Goal: Task Accomplishment & Management: Use online tool/utility

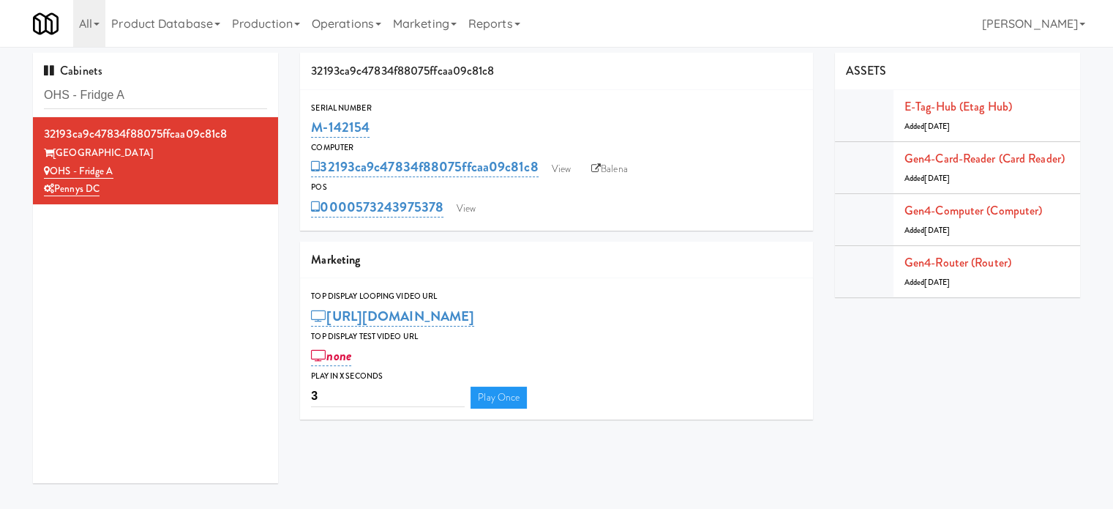
click at [157, 100] on input "OHS - Fridge A" at bounding box center [155, 95] width 223 height 27
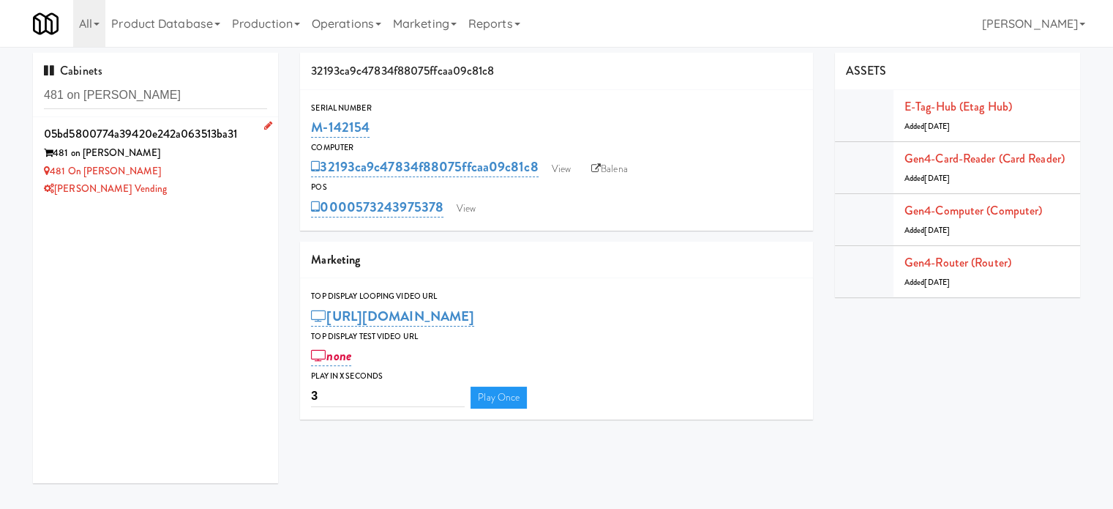
type input "481 on [PERSON_NAME]"
click at [224, 187] on div "[PERSON_NAME] Vending" at bounding box center [155, 189] width 223 height 18
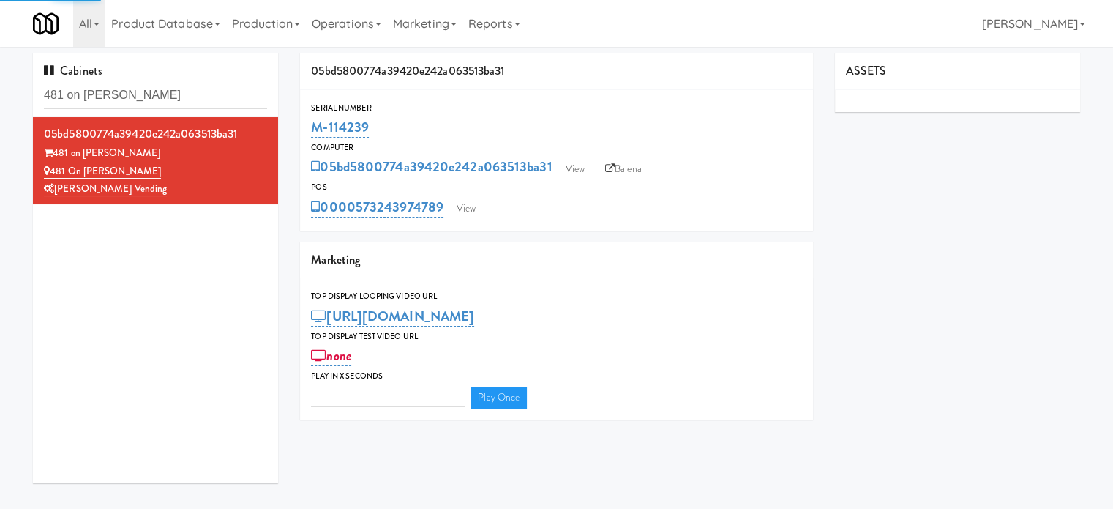
type input "3"
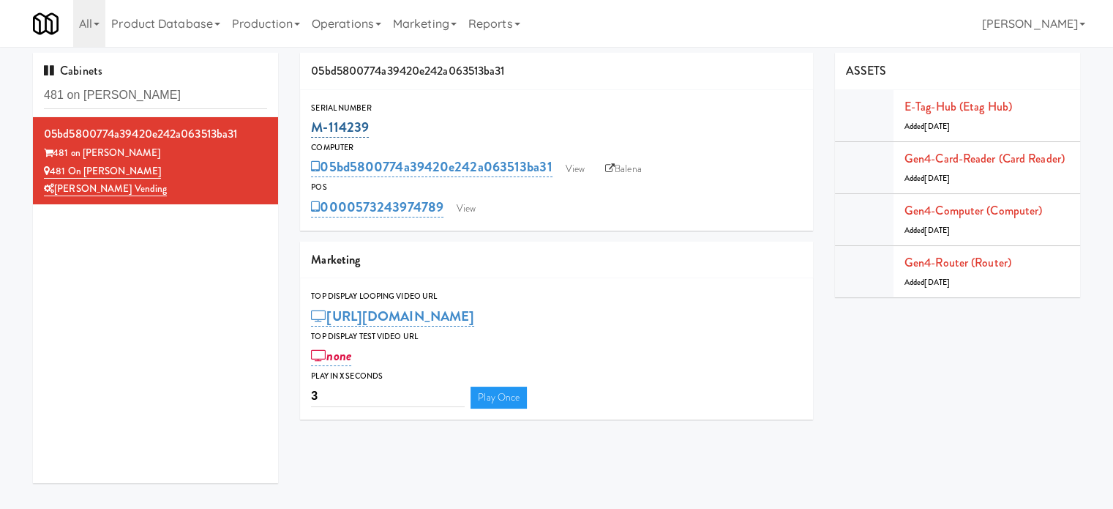
drag, startPoint x: 371, startPoint y: 122, endPoint x: 312, endPoint y: 130, distance: 59.8
click at [312, 130] on div "M-114239" at bounding box center [556, 127] width 491 height 25
copy link "M-114239"
click at [209, 94] on input "481 on [PERSON_NAME]" at bounding box center [155, 95] width 223 height 27
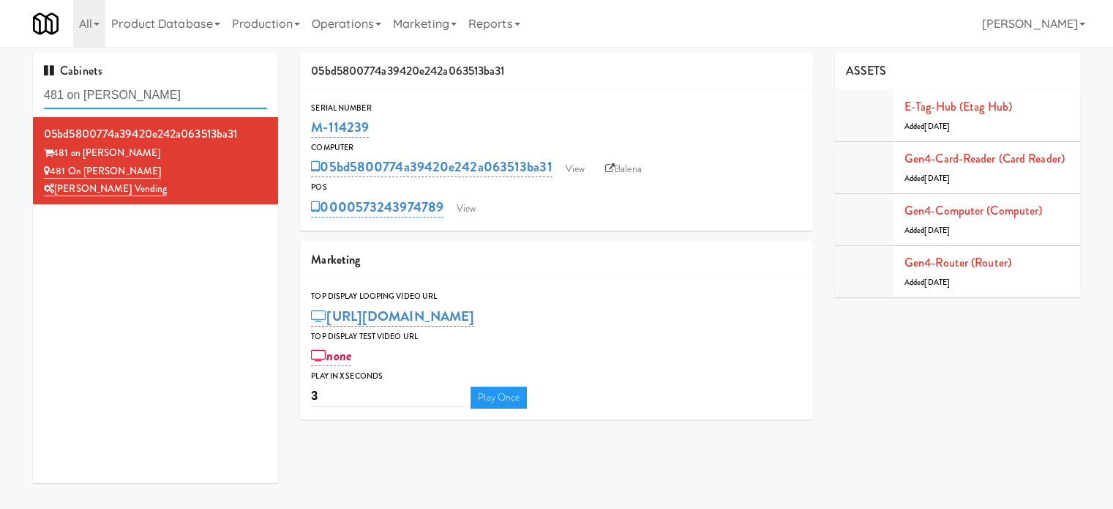
click at [209, 94] on input "481 on [PERSON_NAME]" at bounding box center [155, 95] width 223 height 27
paste input "OHS - Fridge A"
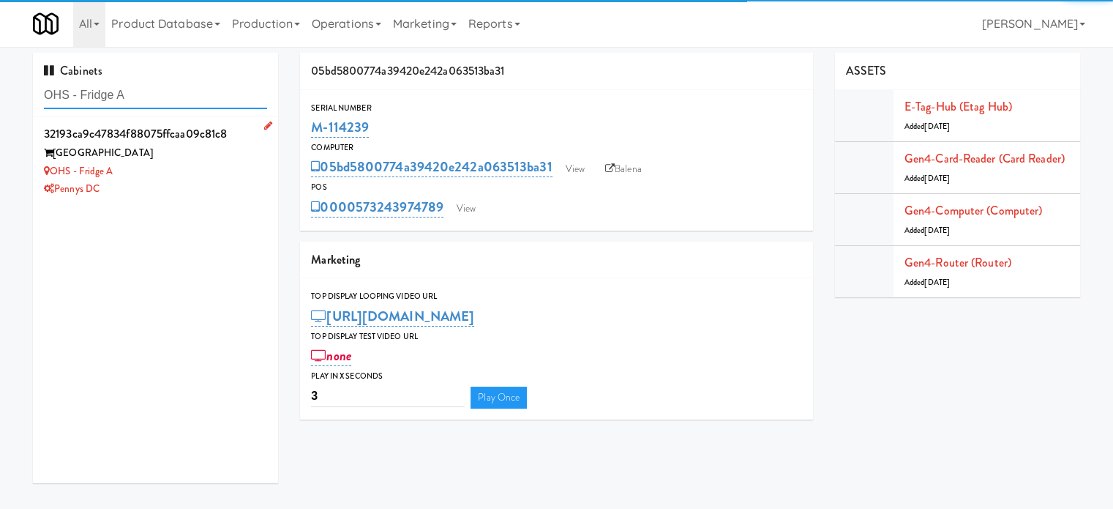
type input "OHS - Fridge A"
drag, startPoint x: 217, startPoint y: 171, endPoint x: 225, endPoint y: 169, distance: 8.3
click at [218, 172] on div "OHS - Fridge A" at bounding box center [155, 171] width 223 height 18
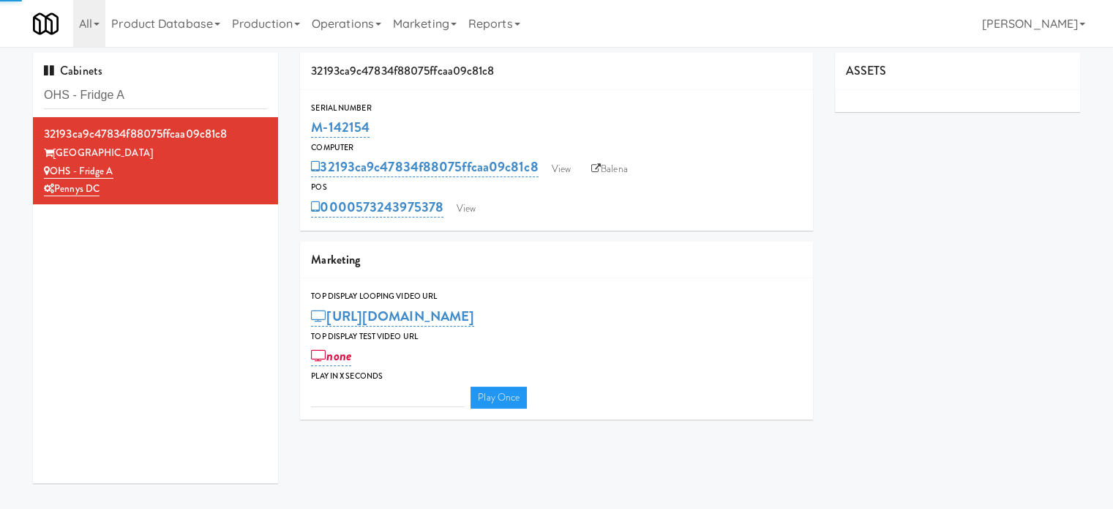
type input "3"
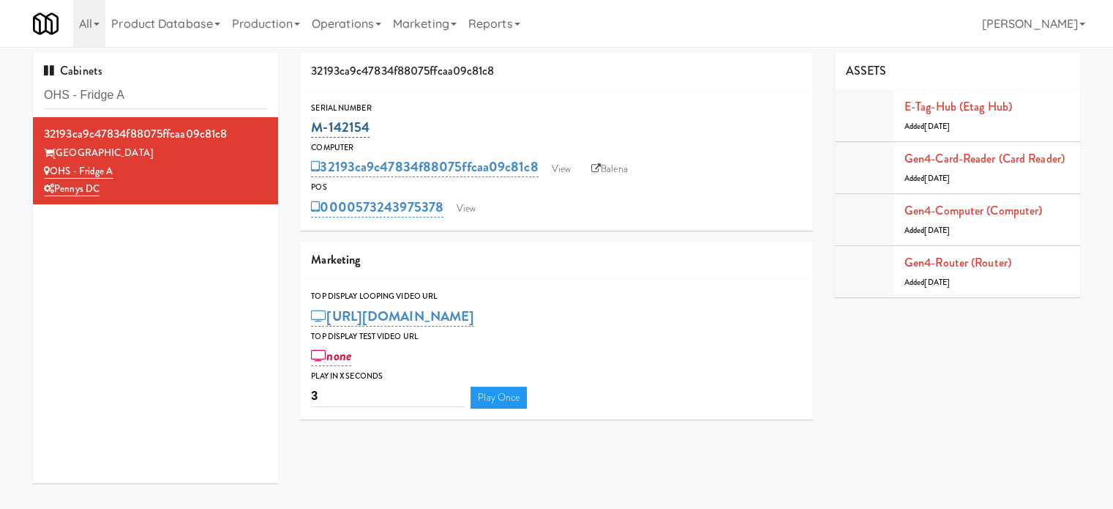
drag, startPoint x: 369, startPoint y: 125, endPoint x: 312, endPoint y: 133, distance: 57.6
click at [312, 133] on div "M-142154" at bounding box center [556, 127] width 491 height 25
copy link "M-142154"
